Goal: Information Seeking & Learning: Learn about a topic

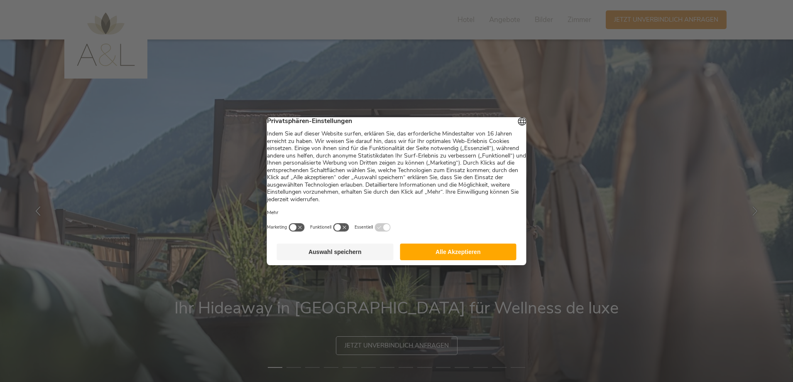
click at [443, 253] on button "Alle Akzeptieren" at bounding box center [458, 251] width 117 height 17
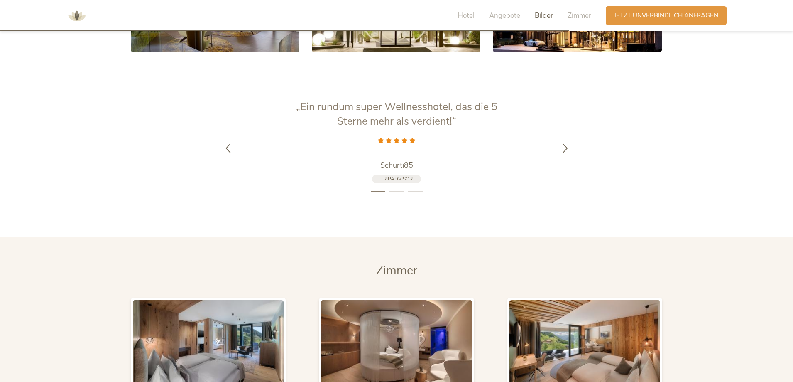
scroll to position [1785, 0]
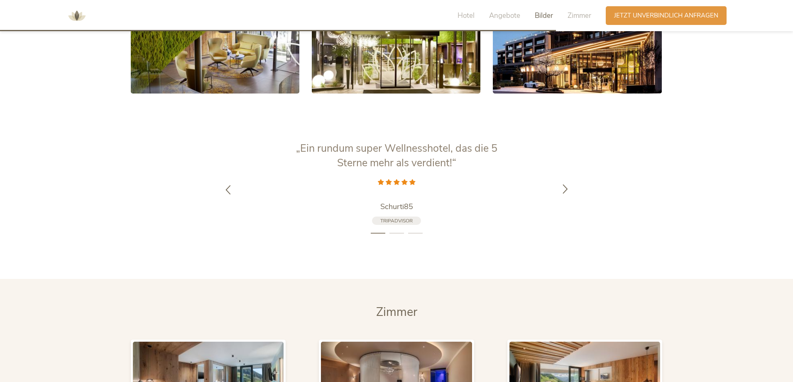
click at [567, 188] on icon at bounding box center [565, 189] width 10 height 10
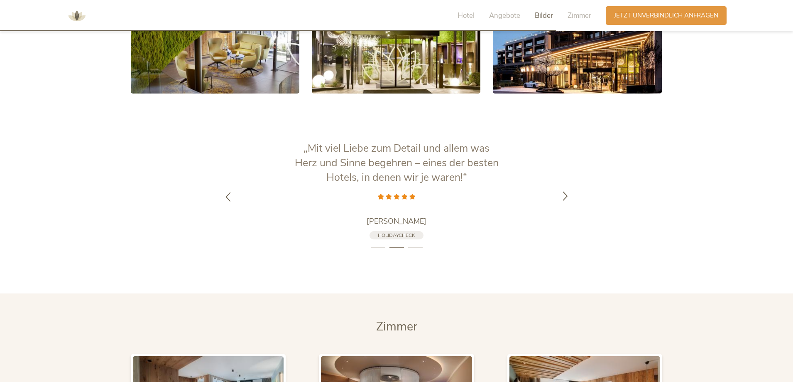
click at [567, 188] on div at bounding box center [565, 197] width 26 height 26
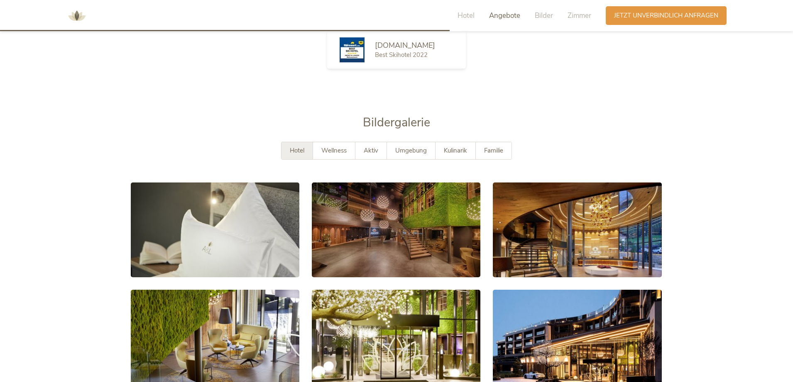
scroll to position [1453, 0]
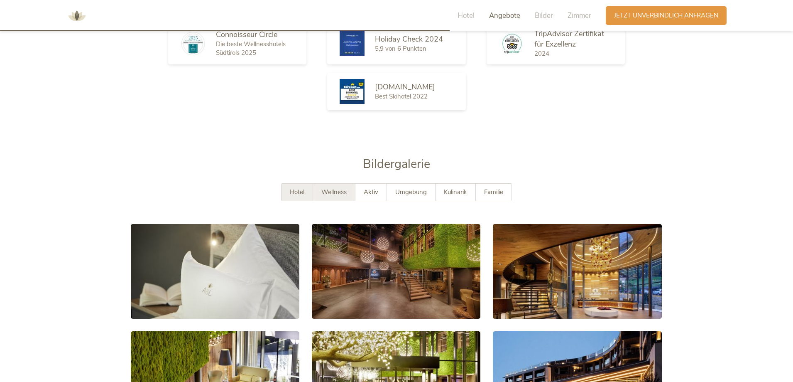
click at [340, 189] on span "Wellness" at bounding box center [333, 192] width 25 height 8
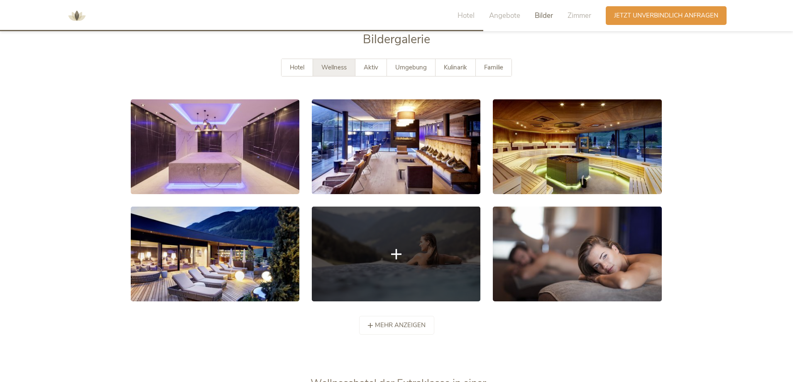
scroll to position [1536, 0]
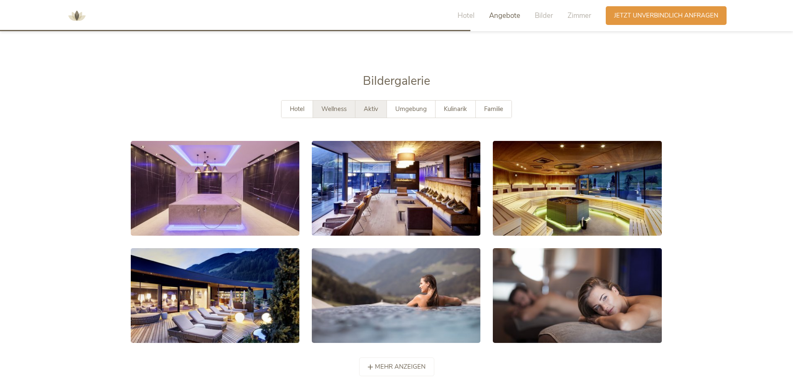
click at [371, 105] on span "Aktiv" at bounding box center [371, 109] width 15 height 8
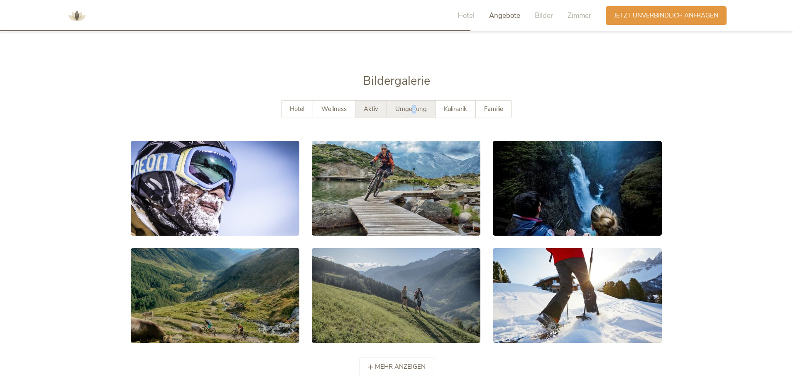
click at [414, 110] on span "Umgebung" at bounding box center [411, 109] width 32 height 8
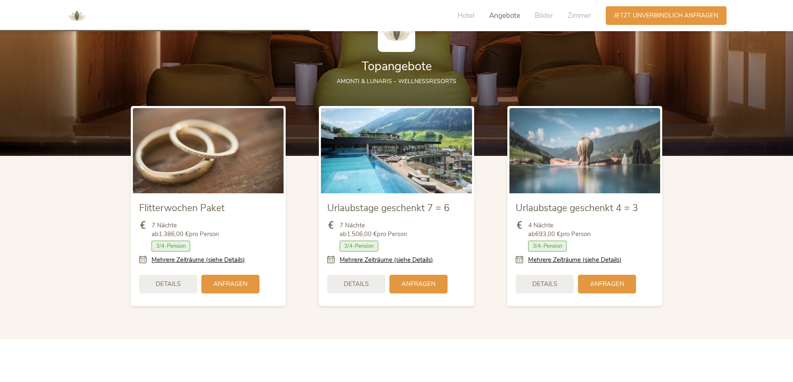
scroll to position [845, 0]
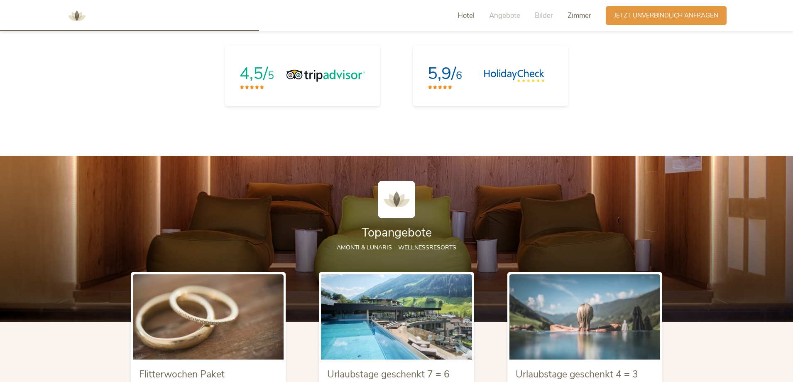
click at [581, 15] on span "Zimmer" at bounding box center [580, 16] width 24 height 10
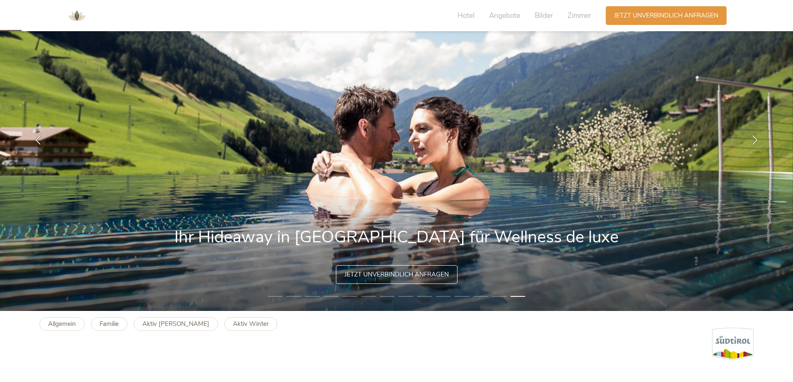
scroll to position [0, 0]
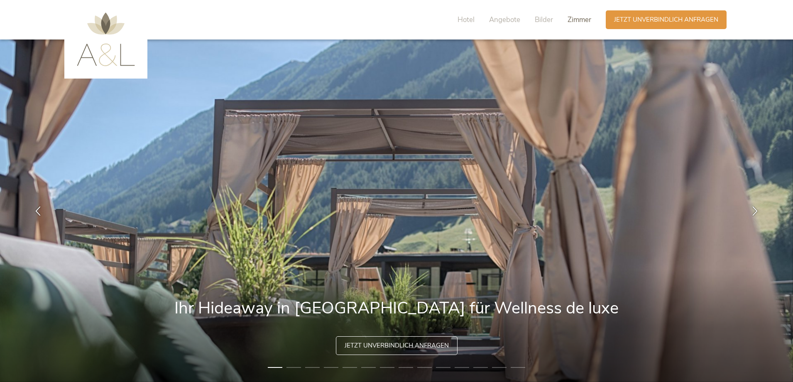
click at [575, 20] on span "Zimmer" at bounding box center [580, 20] width 24 height 10
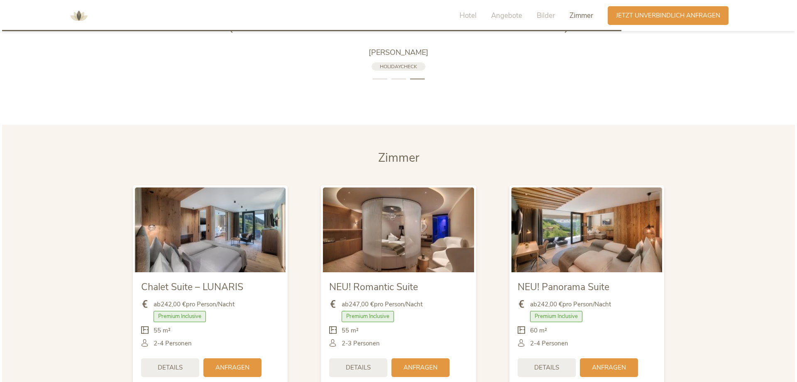
scroll to position [2064, 0]
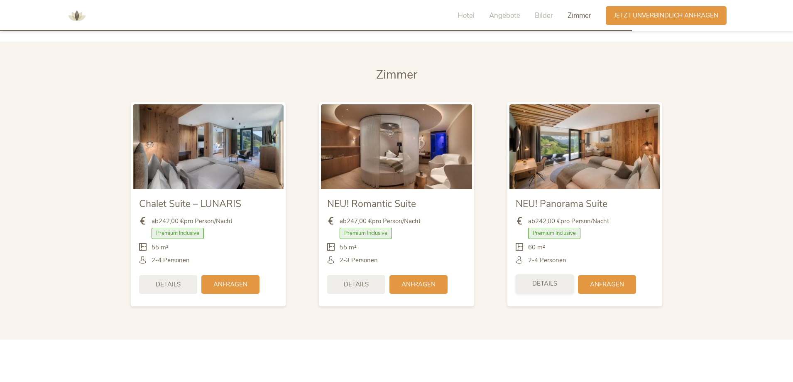
click at [555, 284] on span "Details" at bounding box center [544, 283] width 25 height 9
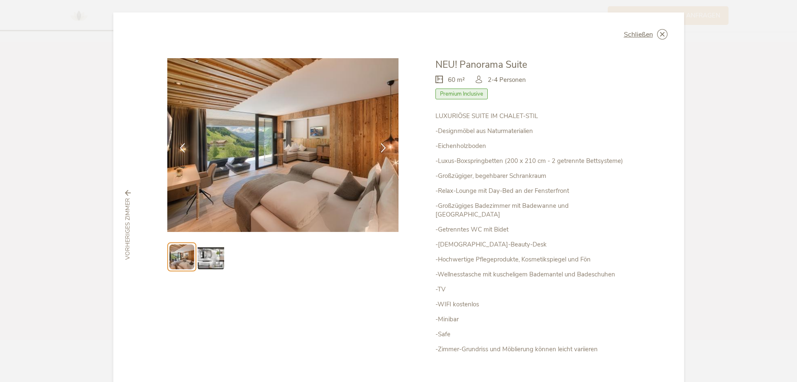
click at [208, 260] on img at bounding box center [211, 256] width 27 height 27
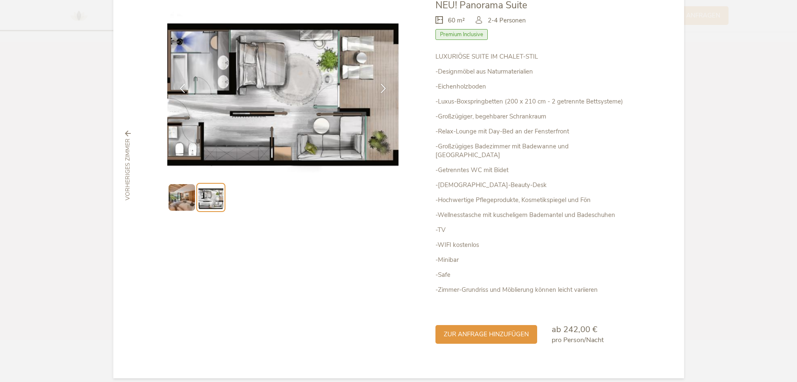
scroll to position [0, 0]
